Goal: Use online tool/utility: Utilize a website feature to perform a specific function

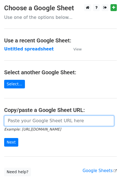
drag, startPoint x: 44, startPoint y: 118, endPoint x: 42, endPoint y: 121, distance: 3.6
click at [44, 118] on input "url" at bounding box center [59, 121] width 110 height 11
paste input "https://docs.google.com/spreadsheets/d/1viP-lmZGJJ0DGa-rTgfADTq8R7D1QJf53VFzpF7…"
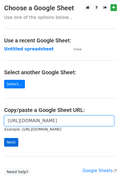
type input "https://docs.google.com/spreadsheets/d/1viP-lmZGJJ0DGa-rTgfADTq8R7D1QJf53VFzpF7…"
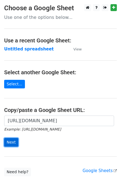
click at [13, 143] on input "Next" at bounding box center [11, 142] width 14 height 9
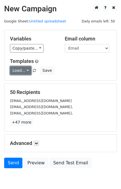
click at [24, 69] on link "Load..." at bounding box center [20, 70] width 21 height 9
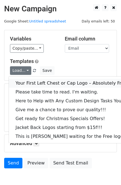
click at [29, 82] on link "Your First Left Chest or Cap Logo – Absolutely Free" at bounding box center [75, 83] width 132 height 9
